Goal: Transaction & Acquisition: Purchase product/service

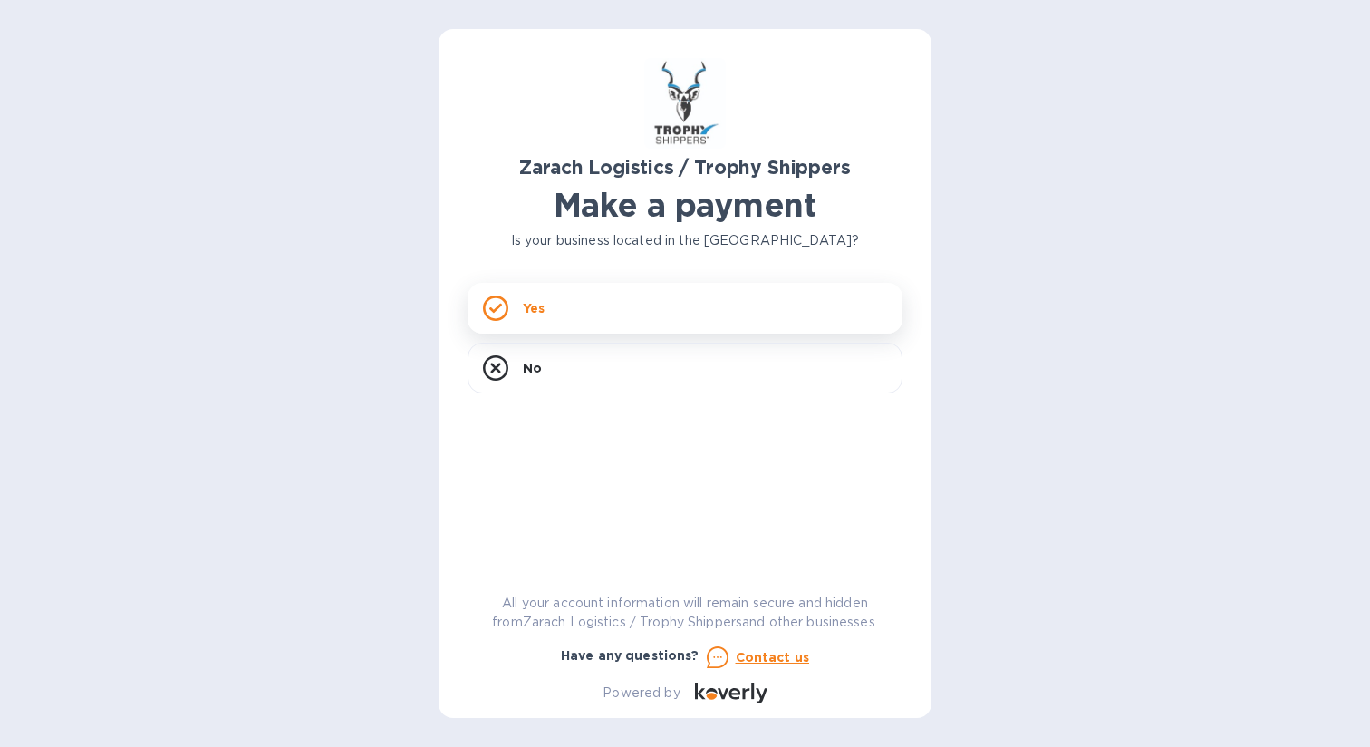
click at [531, 299] on p "Yes" at bounding box center [534, 308] width 22 height 18
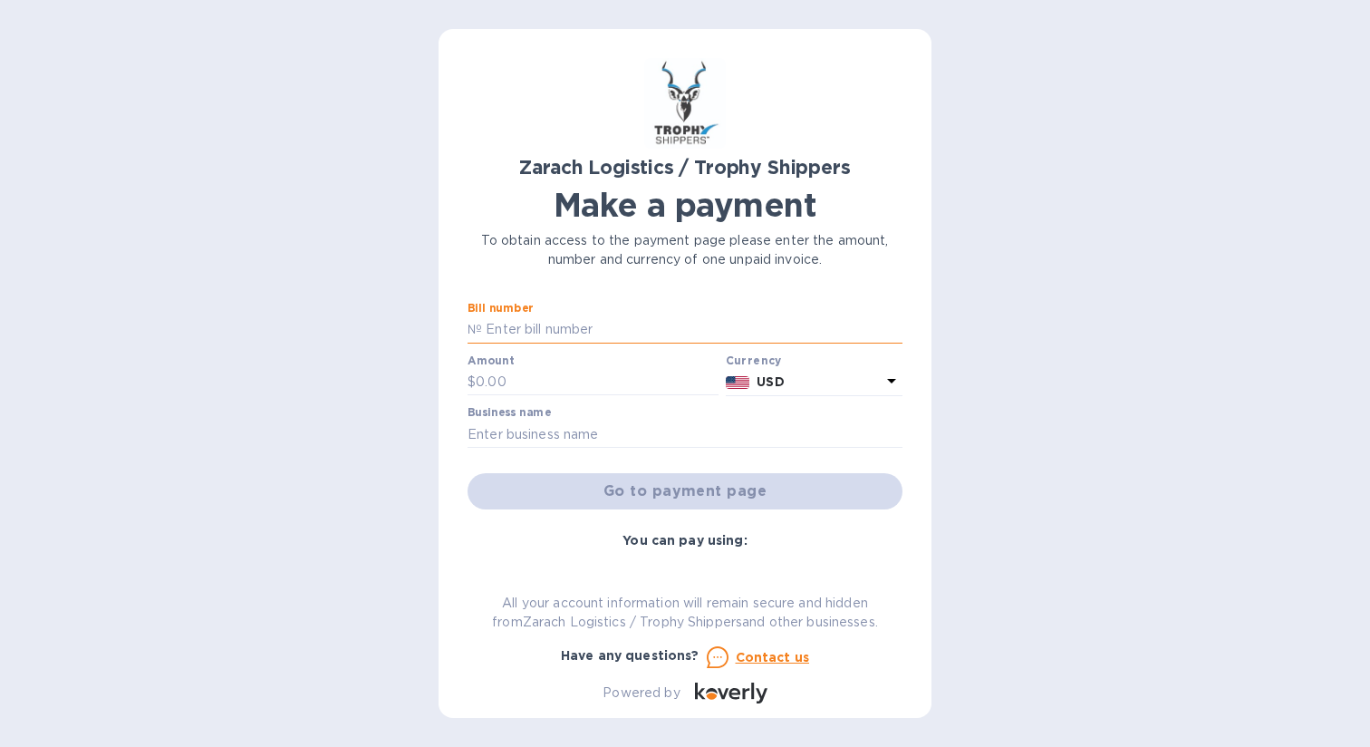
click at [603, 320] on input "text" at bounding box center [692, 329] width 420 height 27
type input "B00174307"
click at [564, 380] on input "text" at bounding box center [597, 382] width 243 height 27
type input "1,705.72"
click at [600, 426] on input "text" at bounding box center [685, 433] width 435 height 27
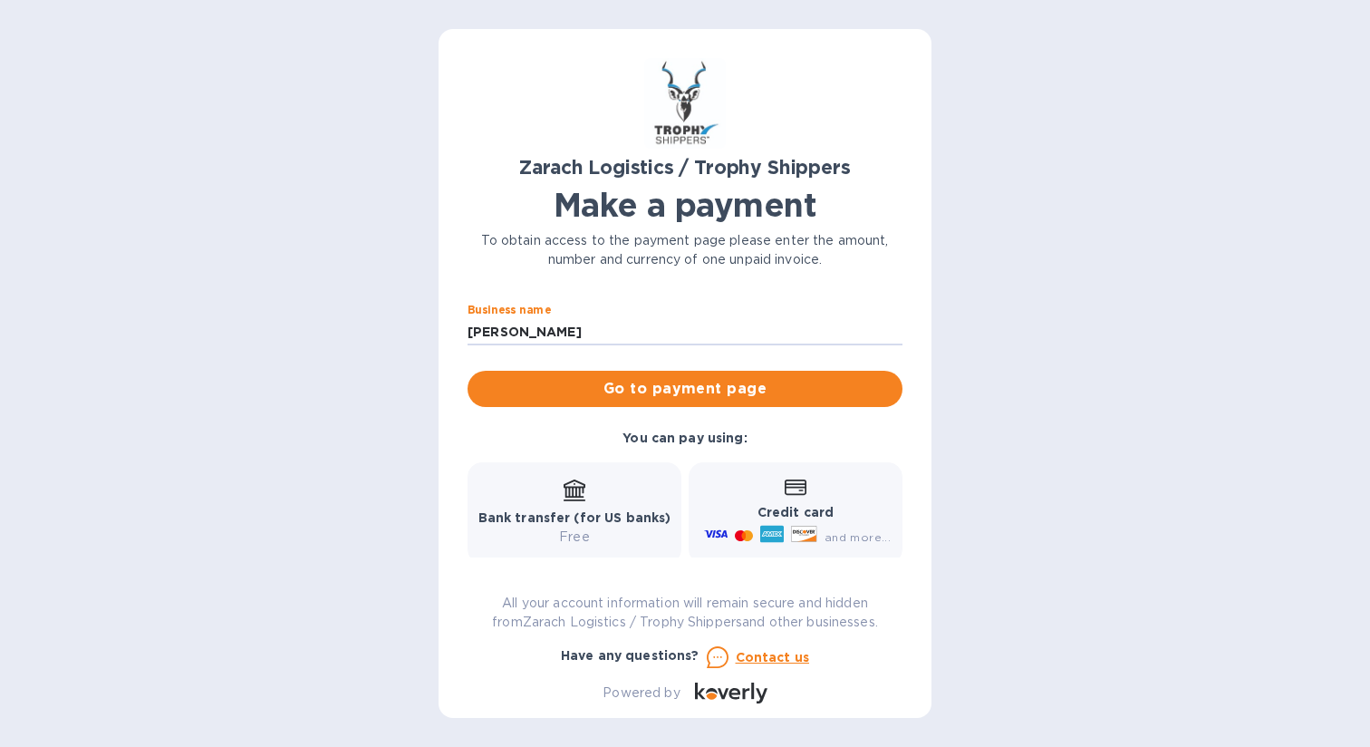
scroll to position [72, 0]
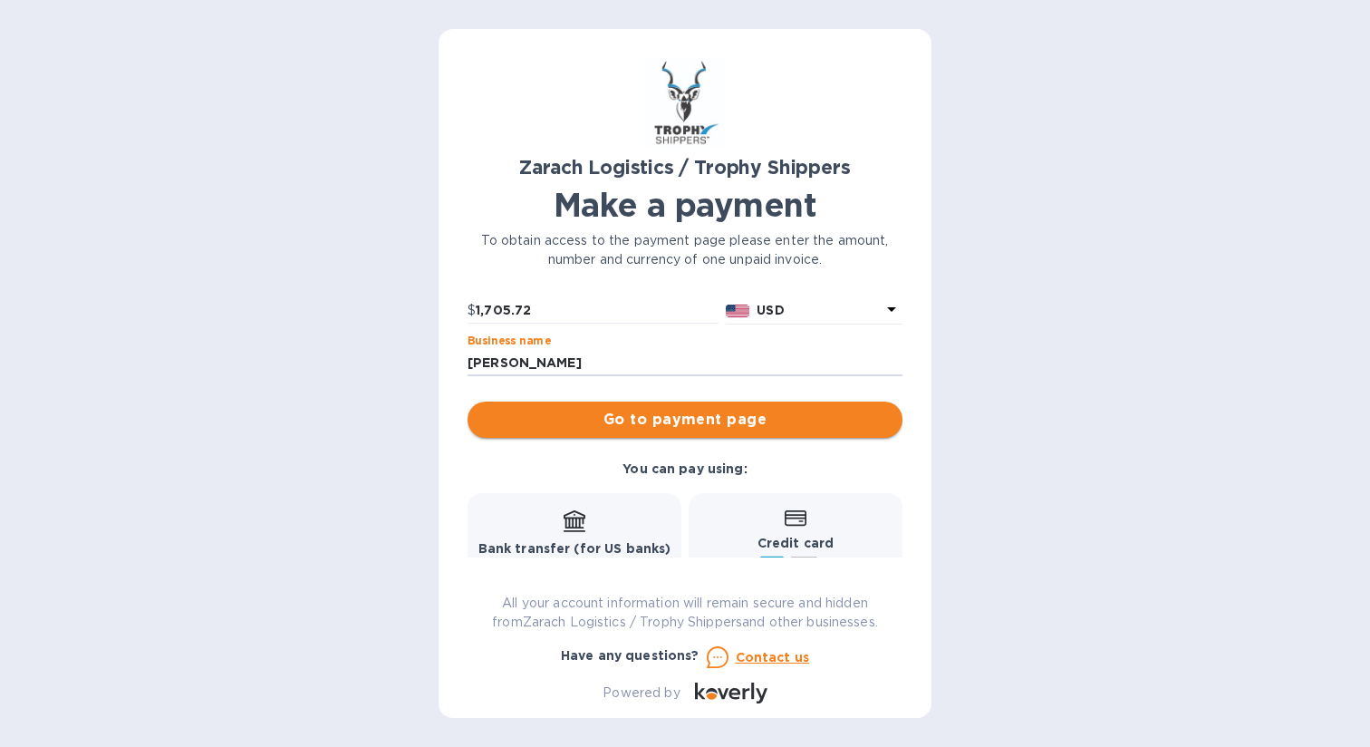
type input "[PERSON_NAME]"
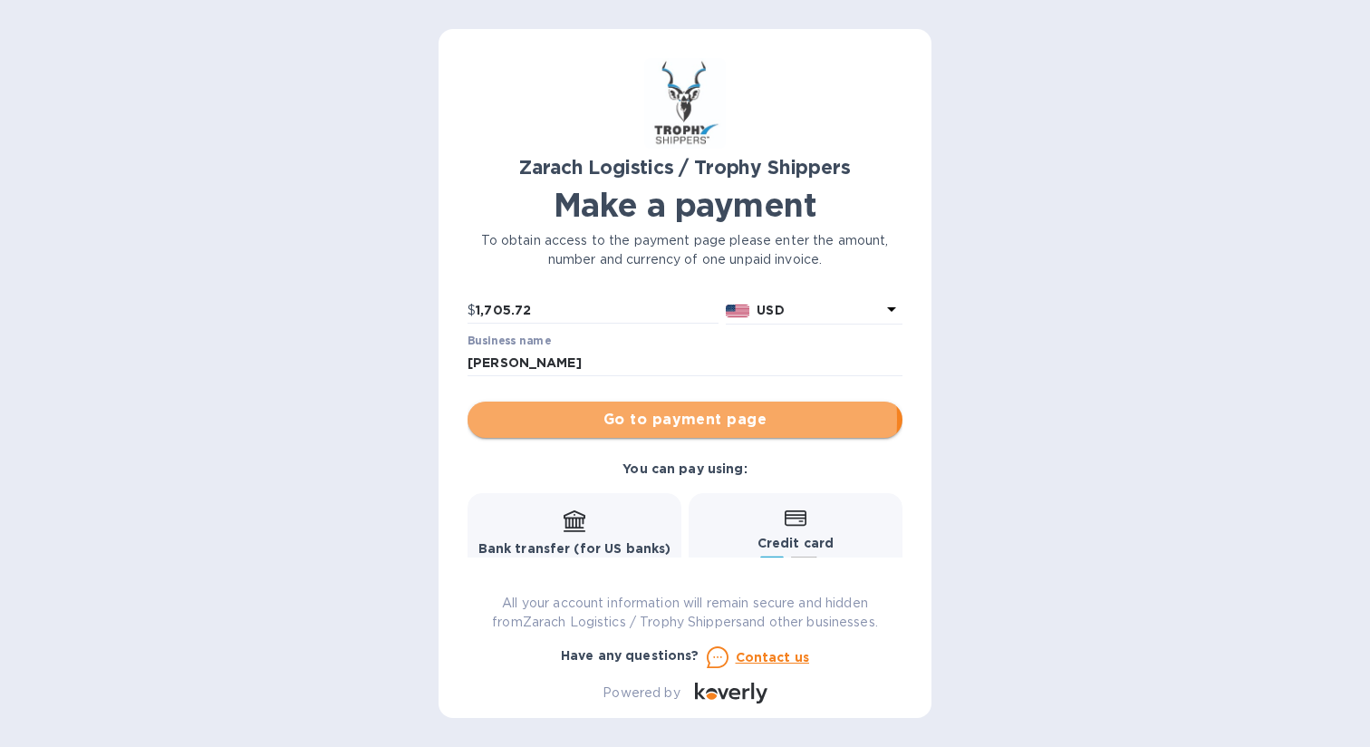
click at [655, 420] on span "Go to payment page" at bounding box center [685, 420] width 406 height 22
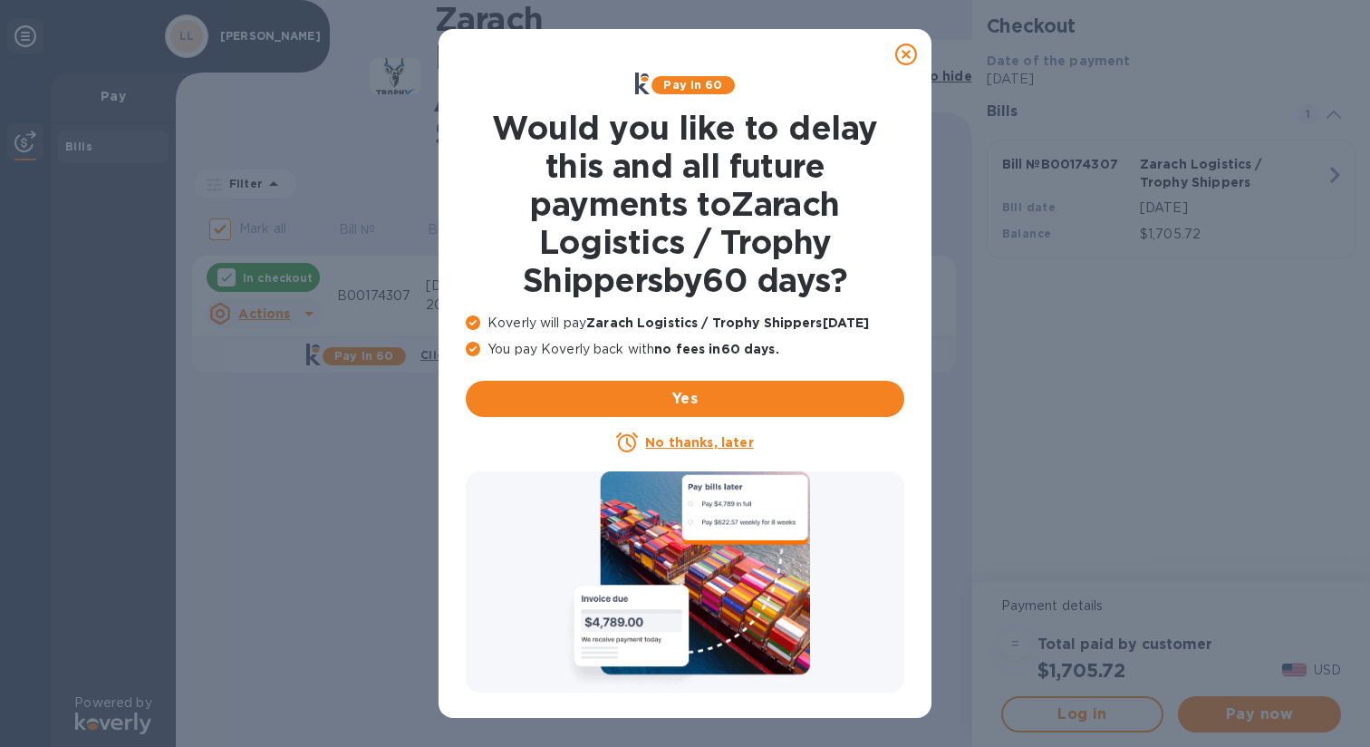
click at [677, 439] on u "No thanks, later" at bounding box center [699, 442] width 108 height 14
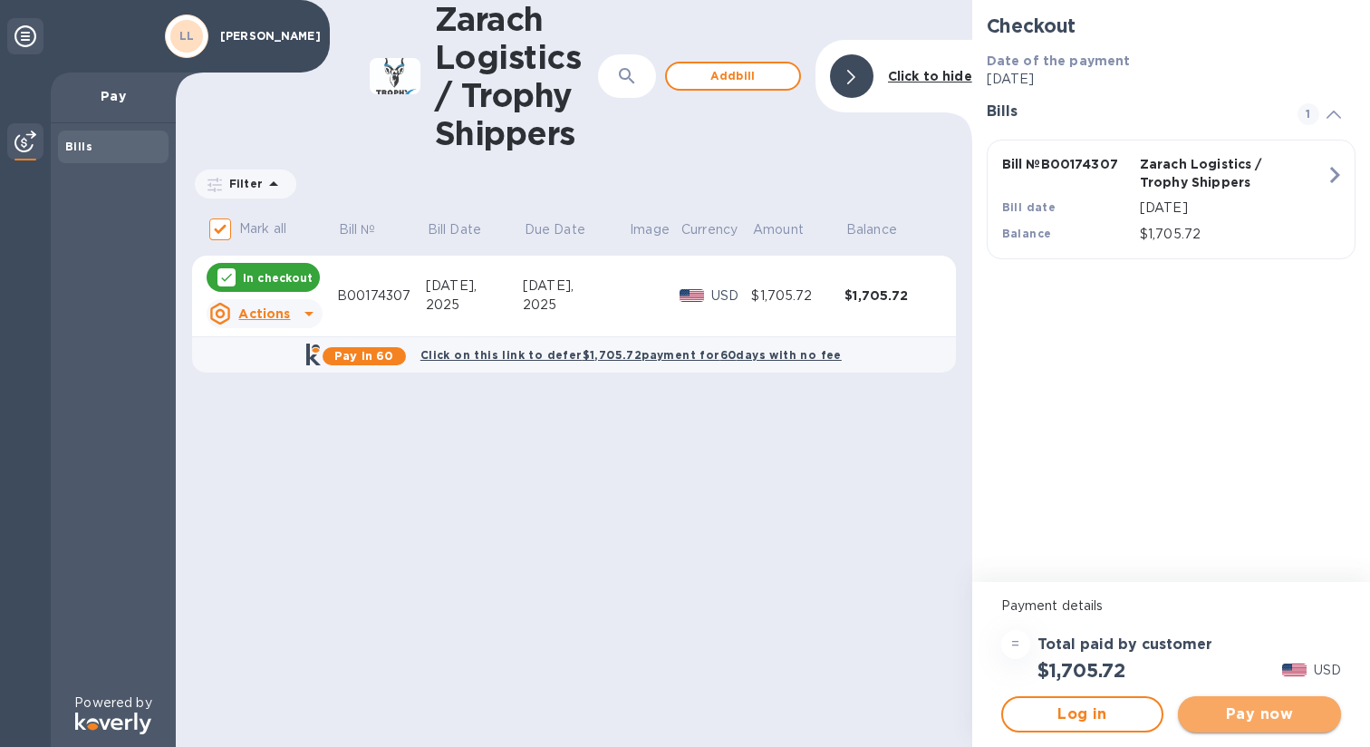
click at [1256, 714] on span "Pay now" at bounding box center [1259, 714] width 134 height 22
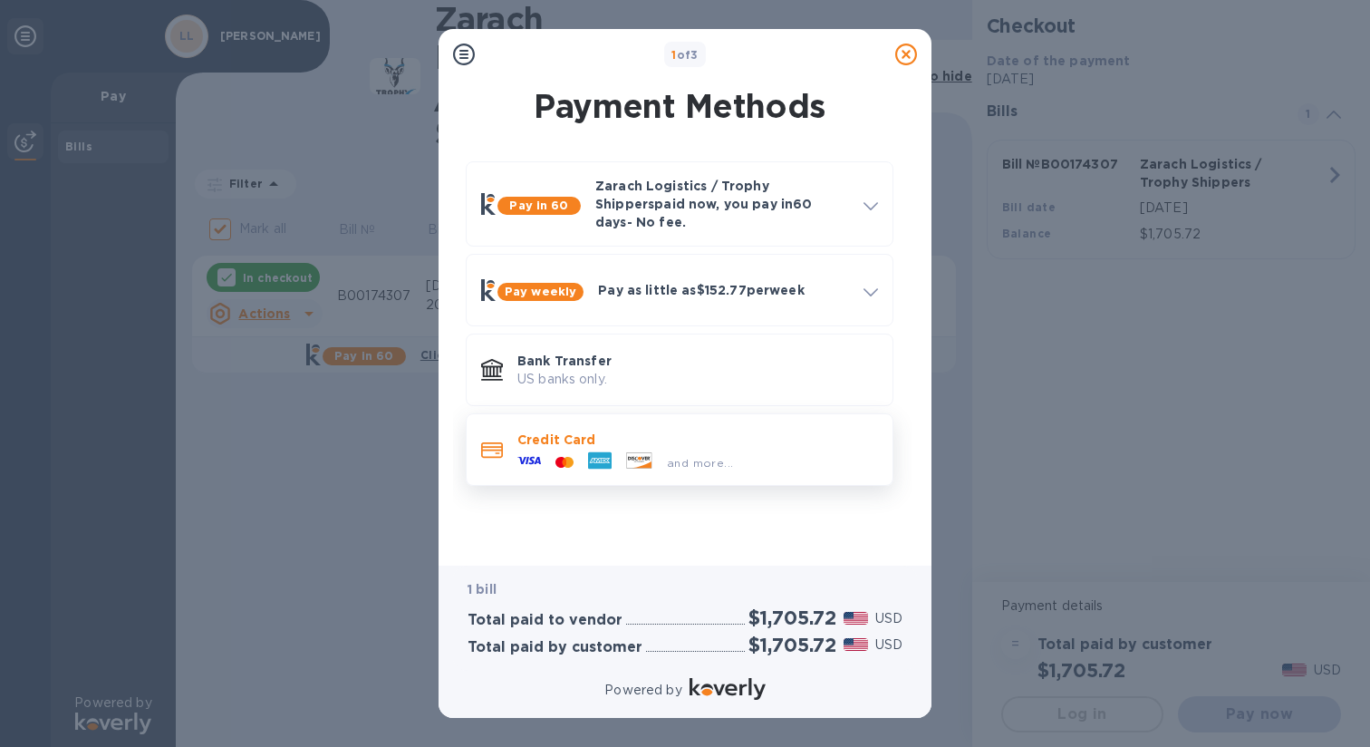
click at [526, 457] on icon at bounding box center [529, 460] width 24 height 7
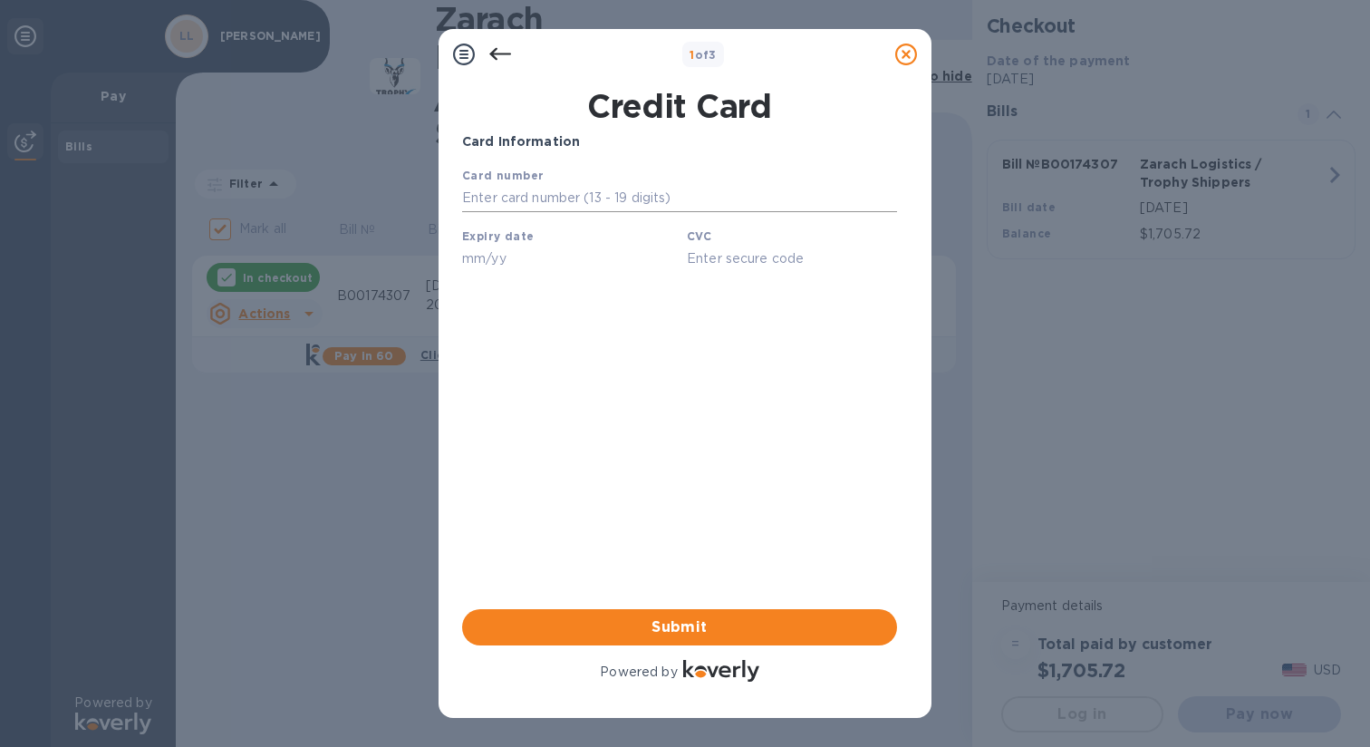
click at [606, 191] on input "text" at bounding box center [679, 198] width 435 height 27
type input "4147 2027 5185 6491"
click at [721, 228] on div "CVC" at bounding box center [792, 249] width 225 height 61
click at [723, 186] on input "4147 2027 5185 6491" at bounding box center [679, 198] width 435 height 27
click at [545, 256] on input "text" at bounding box center [567, 258] width 210 height 27
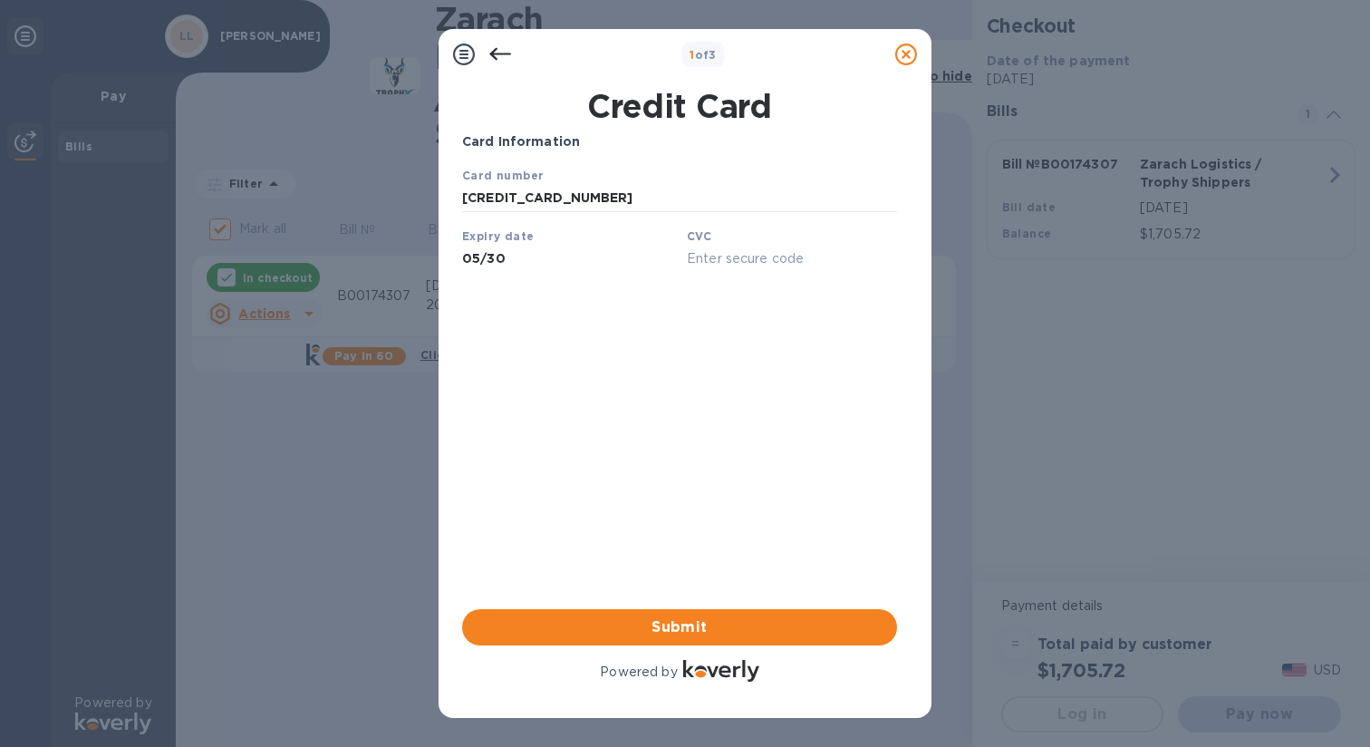
type input "05/30"
click at [709, 248] on input "text" at bounding box center [792, 258] width 210 height 27
type input "826"
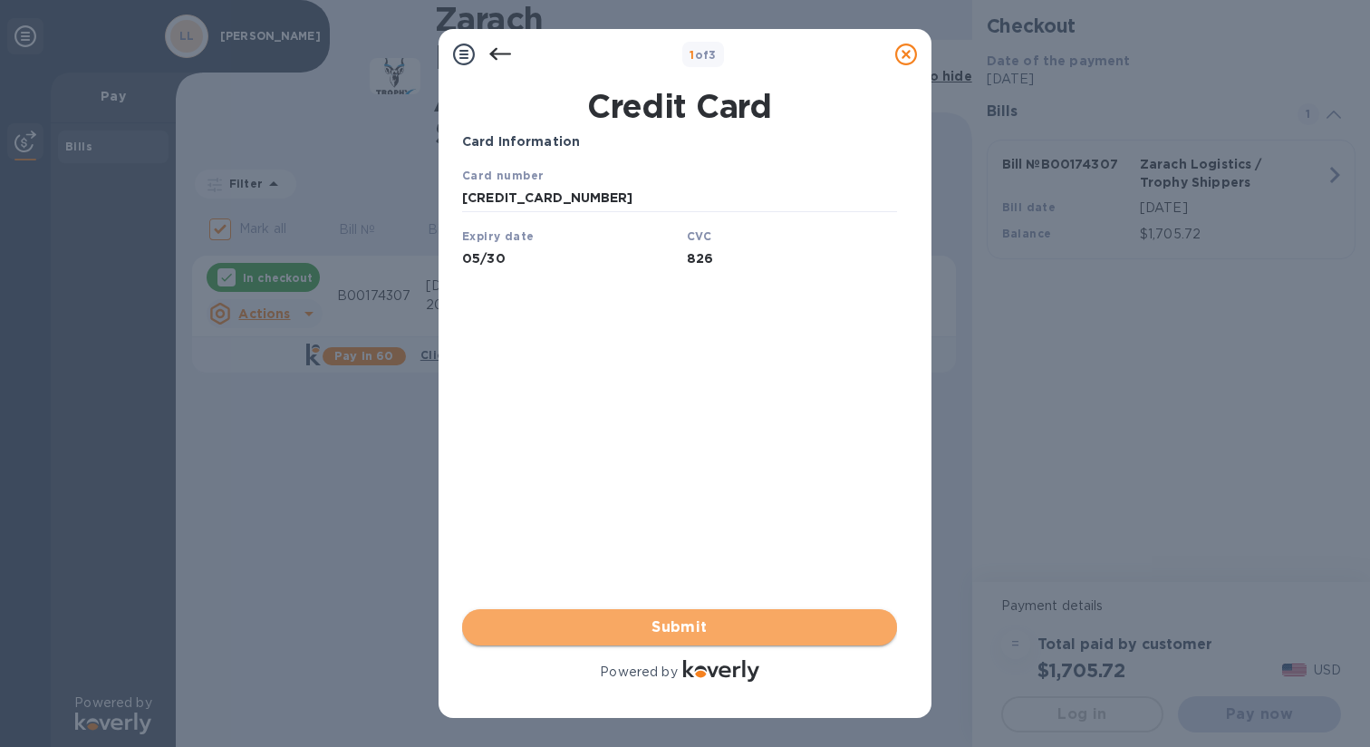
click at [690, 622] on span "Submit" at bounding box center [680, 627] width 406 height 22
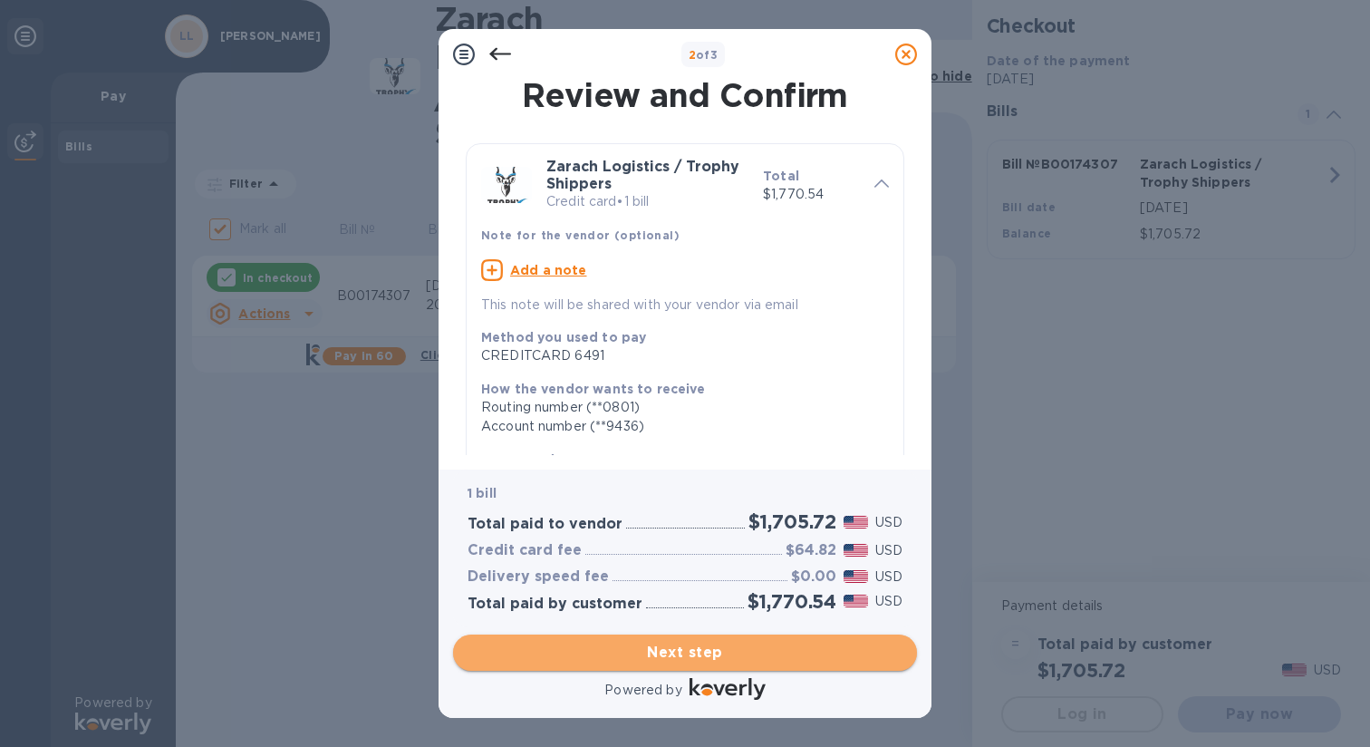
click at [672, 647] on span "Next step" at bounding box center [685, 652] width 435 height 22
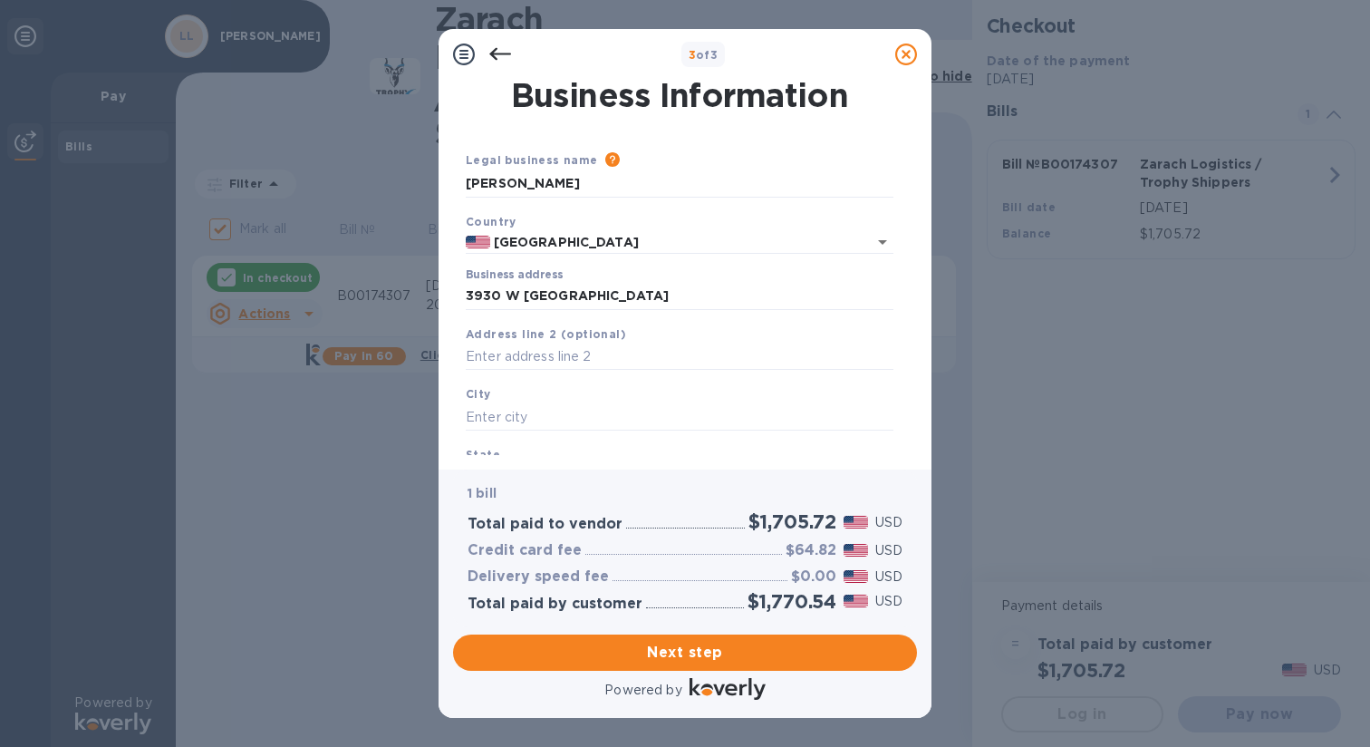
type input "3930 West Loyola Avenue"
type input "Lincolnwood"
type input "IL"
type input "60712"
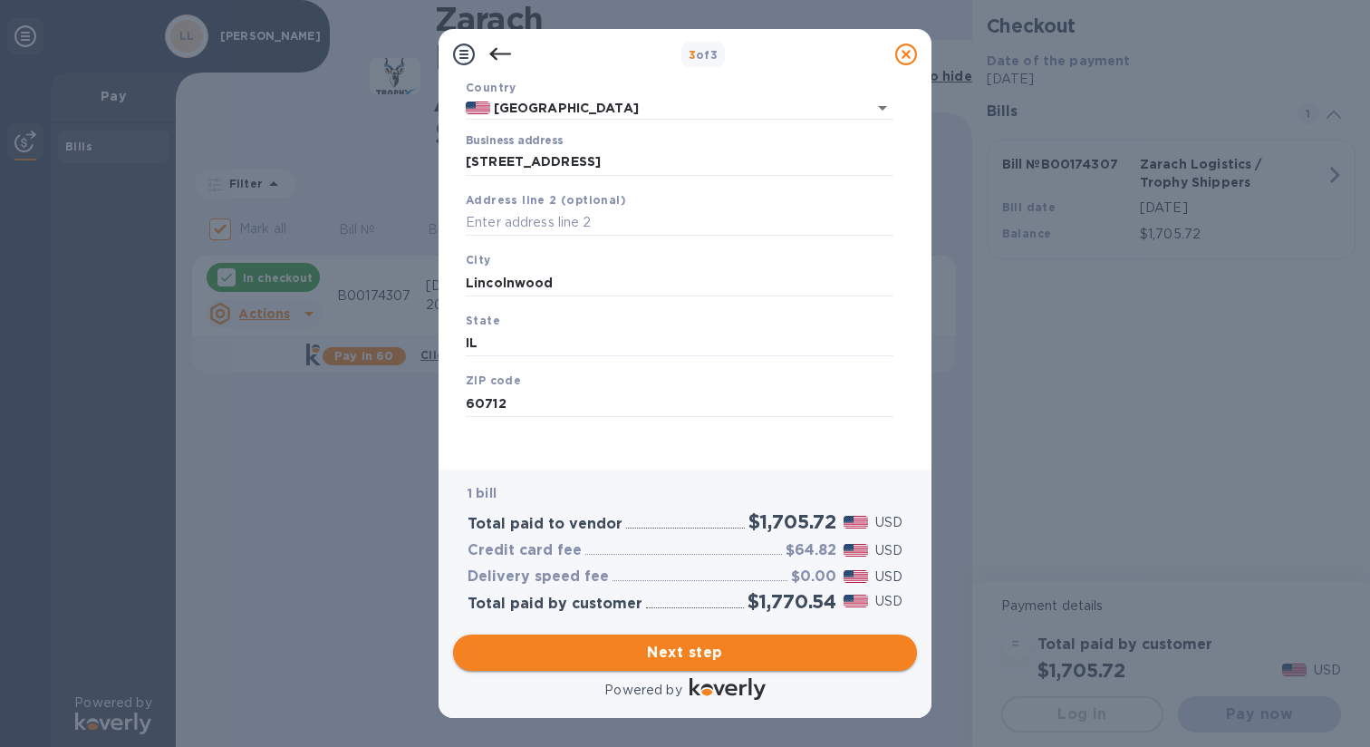
click at [682, 650] on span "Next step" at bounding box center [685, 652] width 435 height 22
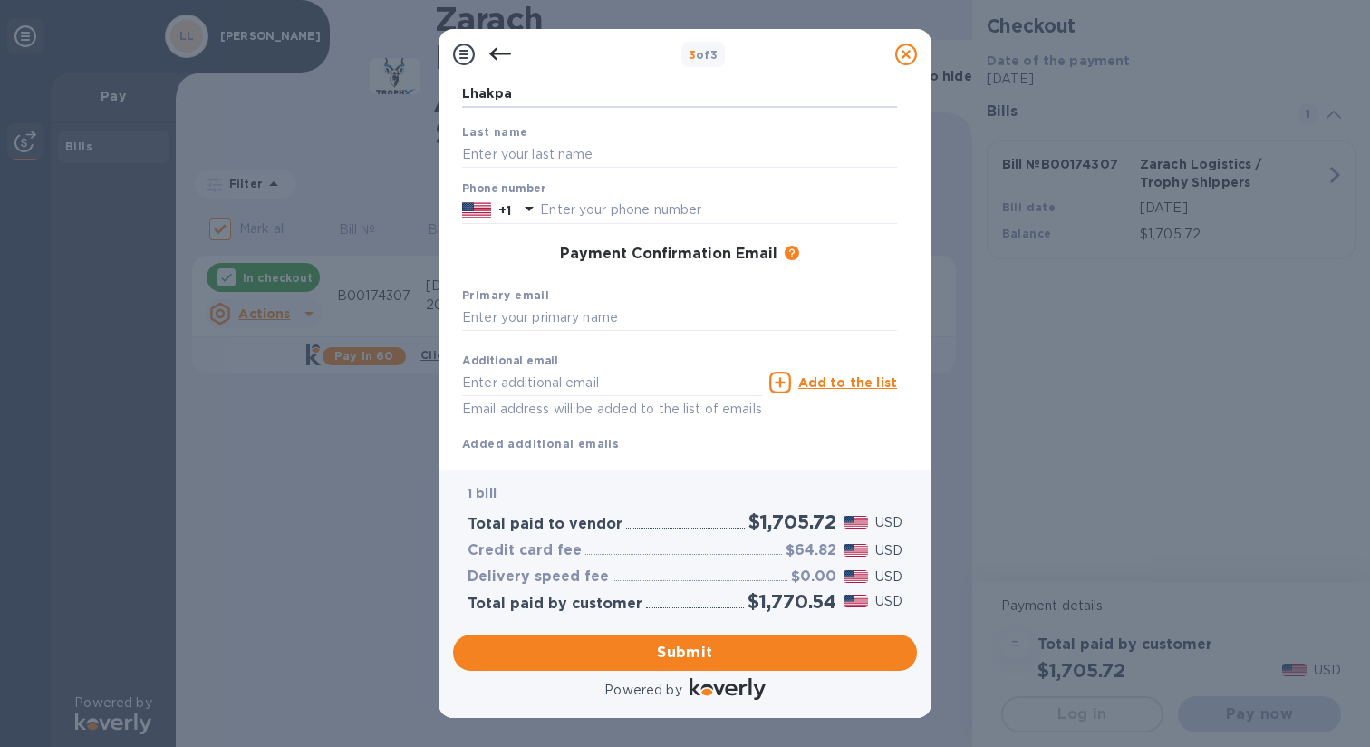
type input "Lhakpa"
click at [633, 116] on div "Last name" at bounding box center [679, 145] width 449 height 61
click at [514, 121] on div "Last name" at bounding box center [679, 145] width 449 height 61
click at [501, 126] on b "Last name" at bounding box center [495, 132] width 66 height 14
click at [526, 126] on div "Last name" at bounding box center [679, 145] width 449 height 61
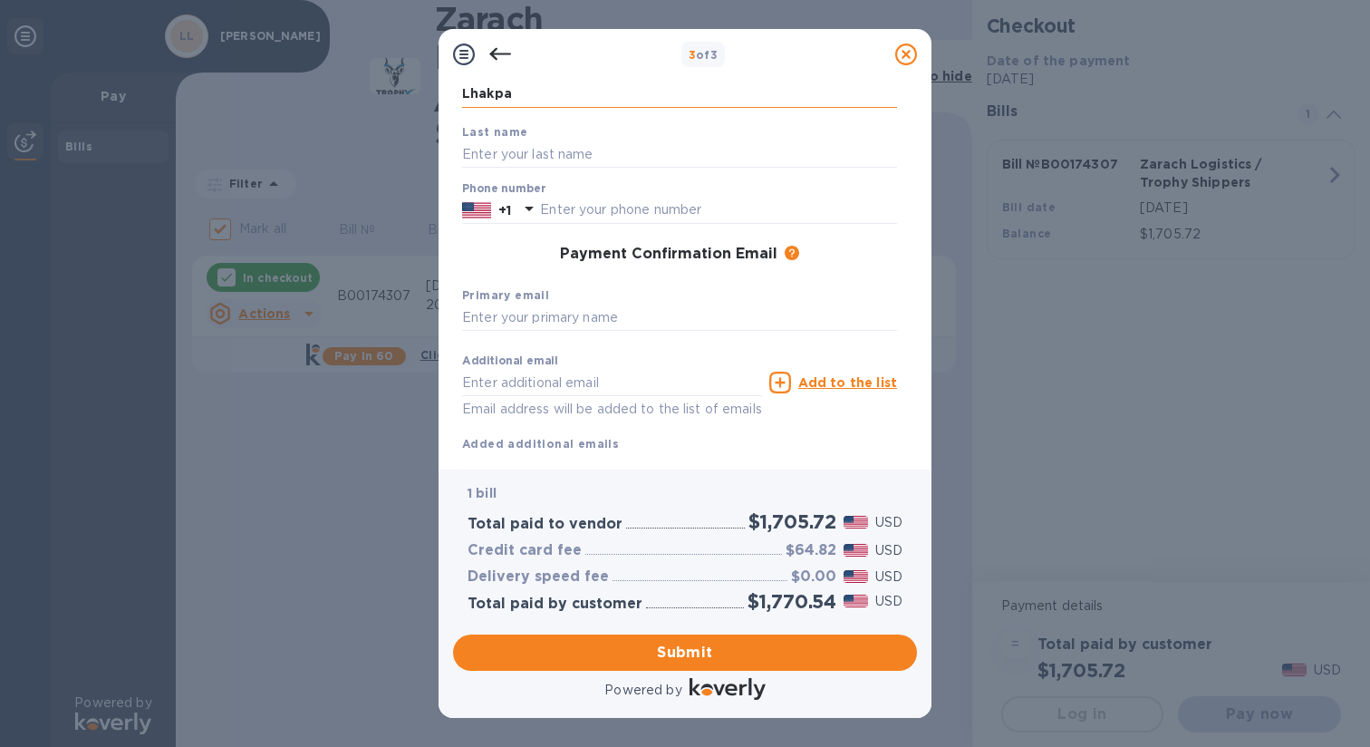
click at [533, 96] on input "Lhakpa" at bounding box center [679, 94] width 435 height 27
click at [509, 125] on b "Last name" at bounding box center [495, 132] width 66 height 14
click at [579, 147] on input "Latritsanag" at bounding box center [679, 153] width 435 height 27
type input "Latritsanag"
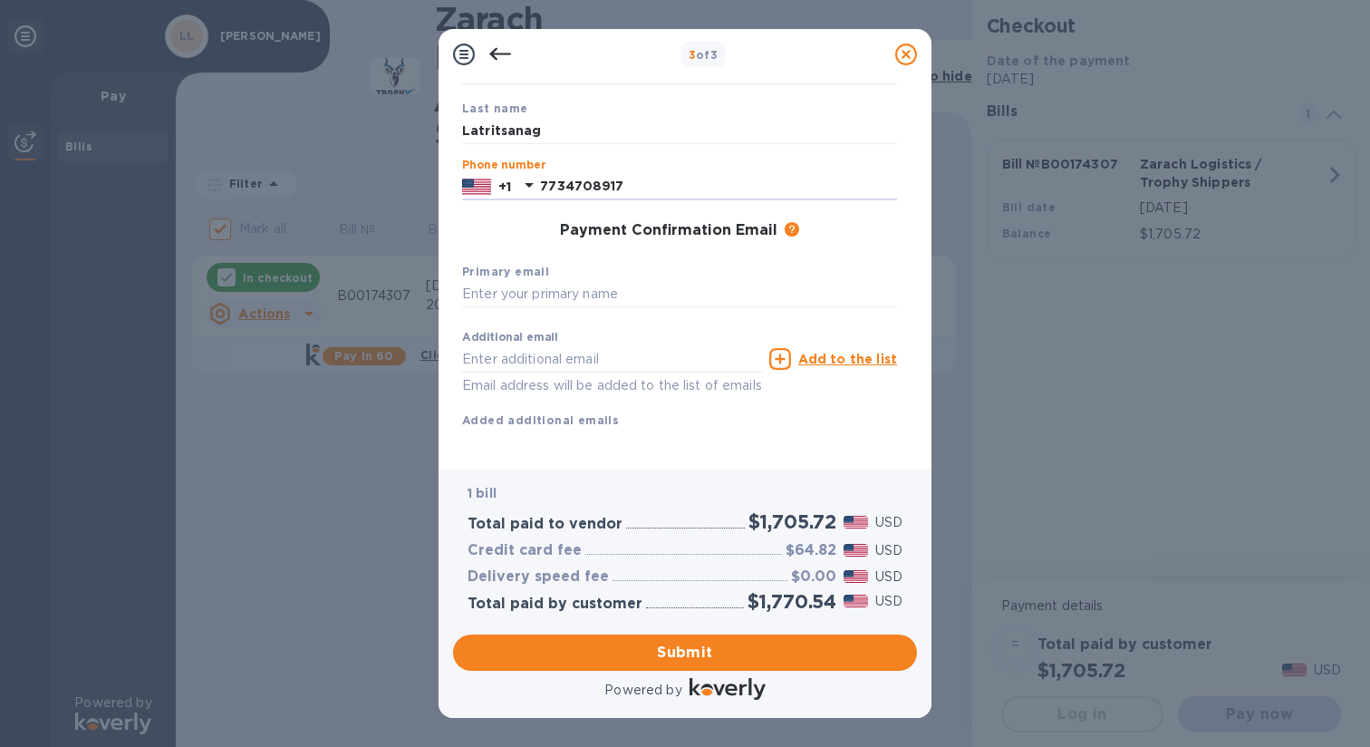
scroll to position [157, 0]
type input "7734708917"
type input "latrilg@gmail.com"
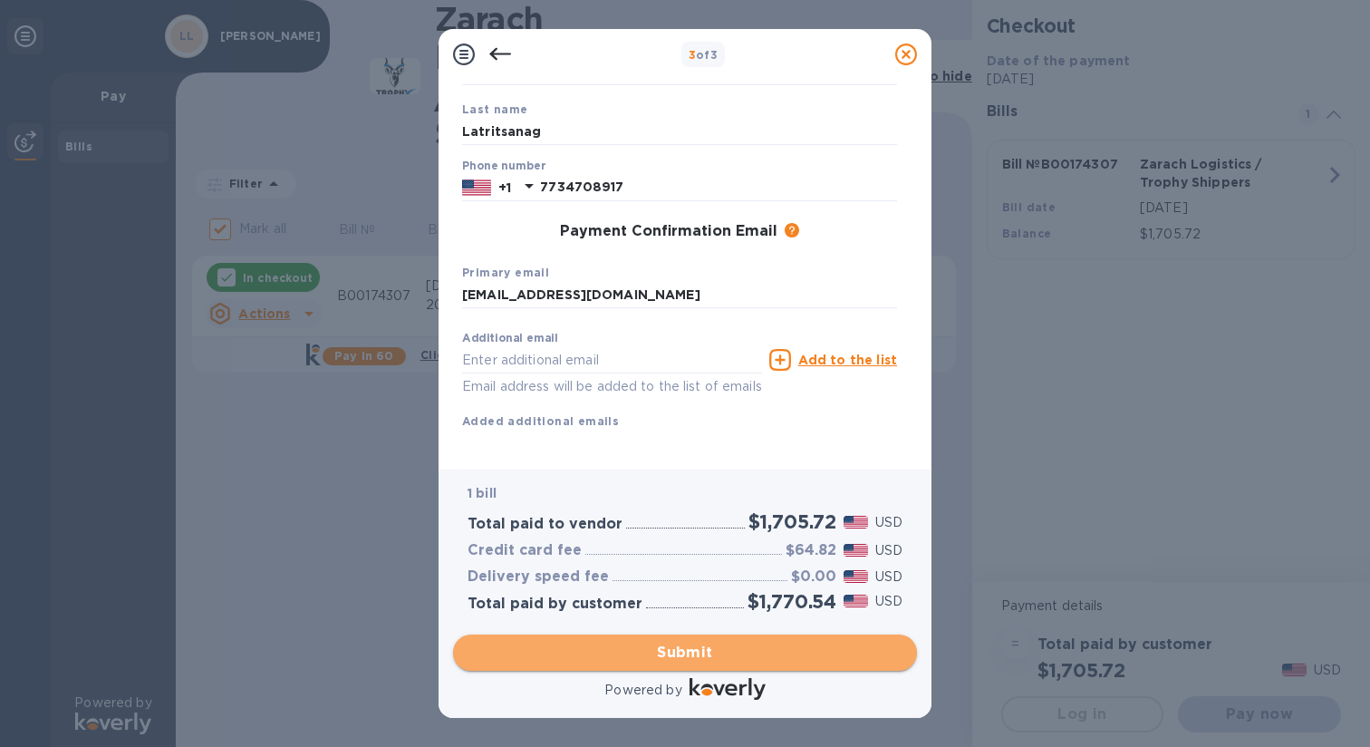
click at [677, 646] on span "Submit" at bounding box center [685, 652] width 435 height 22
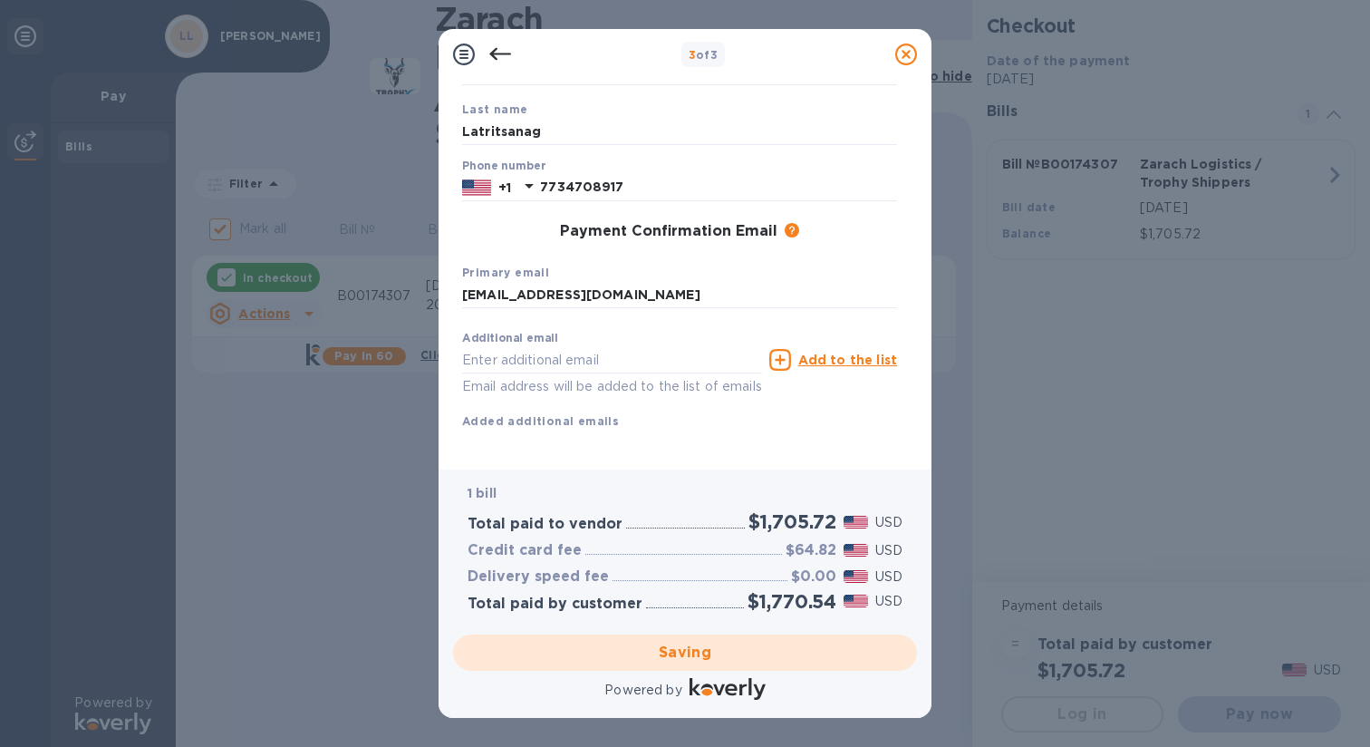
checkbox input "false"
